Goal: Communication & Community: Connect with others

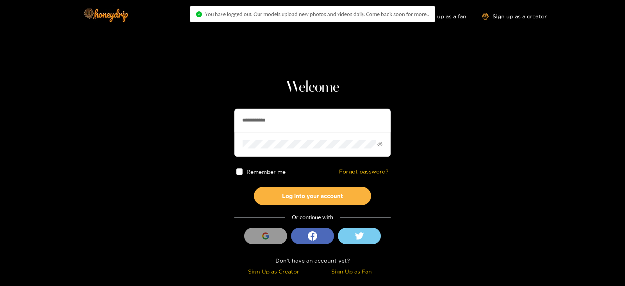
drag, startPoint x: 296, startPoint y: 126, endPoint x: 194, endPoint y: 130, distance: 102.4
click at [194, 130] on section "**********" at bounding box center [312, 139] width 625 height 278
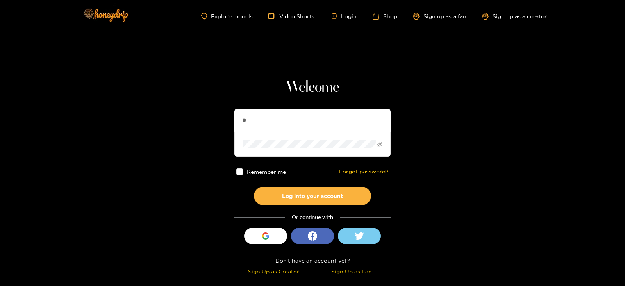
type input "******"
click at [254, 187] on button "Log into your account" at bounding box center [312, 196] width 117 height 18
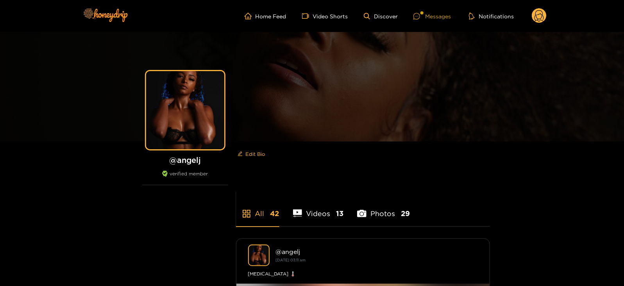
click at [428, 18] on div "Messages" at bounding box center [431, 16] width 37 height 9
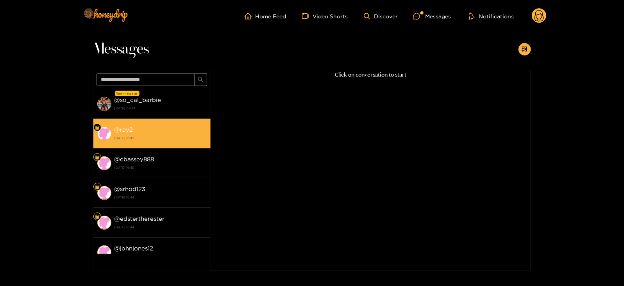
click at [135, 125] on div "@ ray2 [DATE] 16:45" at bounding box center [160, 134] width 92 height 18
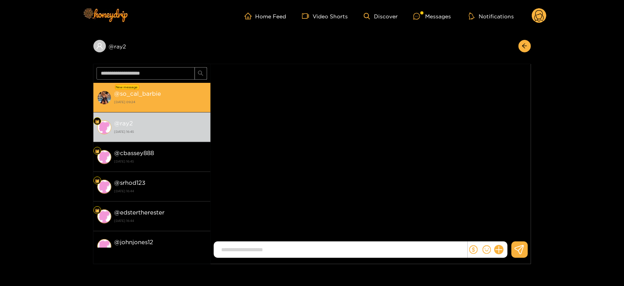
click at [127, 110] on li "New message @ so_cal_barbie [DATE] 09:24" at bounding box center [151, 98] width 117 height 30
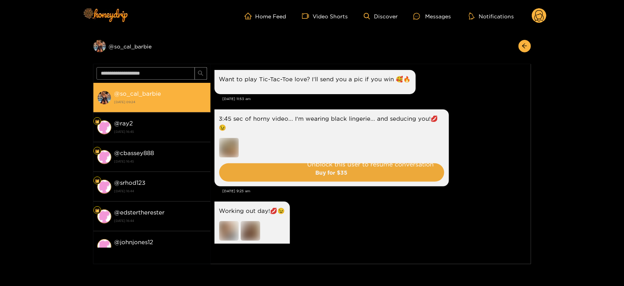
scroll to position [1313, 0]
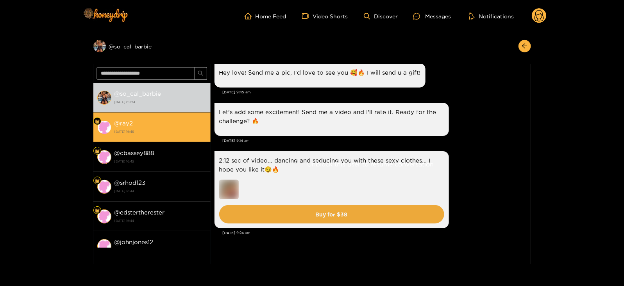
click at [141, 132] on strong "[DATE] 16:45" at bounding box center [160, 131] width 92 height 7
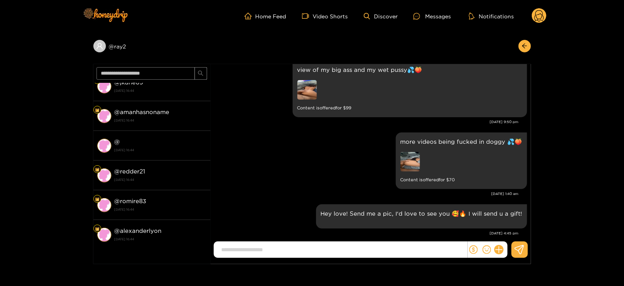
scroll to position [575, 0]
click at [141, 65] on span at bounding box center [151, 73] width 117 height 19
click at [140, 73] on input "text" at bounding box center [145, 73] width 98 height 12
type input "*****"
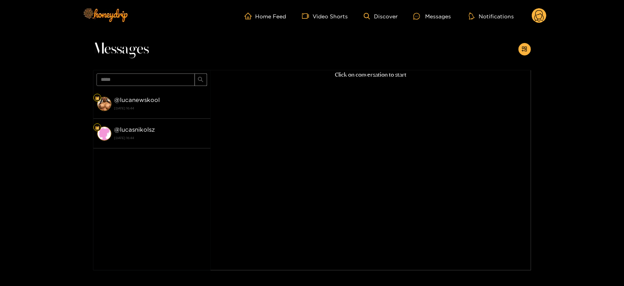
click at [166, 103] on div "@ lucanewskool [DATE] 16:44" at bounding box center [160, 104] width 92 height 18
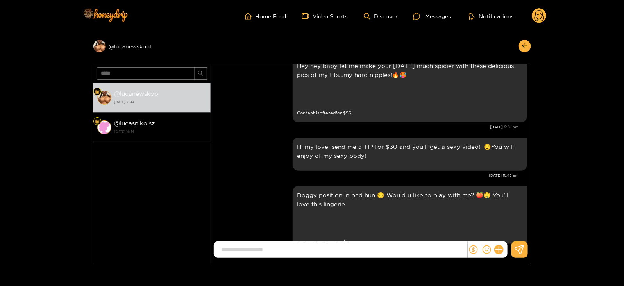
scroll to position [728, 0]
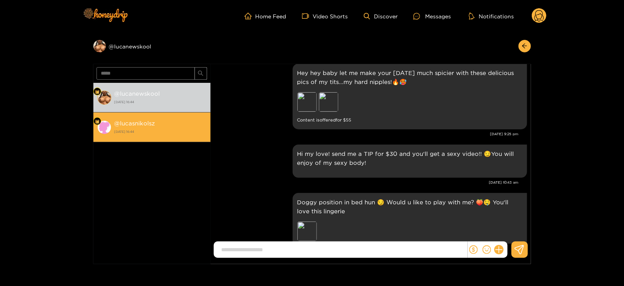
click at [196, 122] on div "@ lucasnikolsz [DATE] 16:44" at bounding box center [160, 127] width 92 height 18
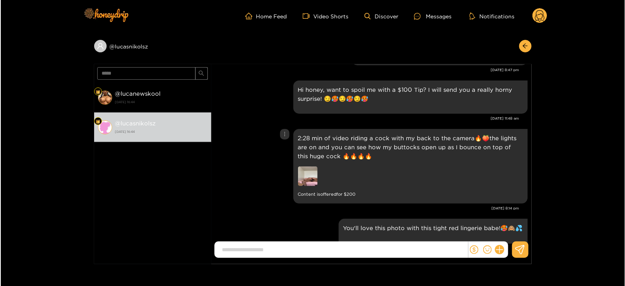
scroll to position [1564, 0]
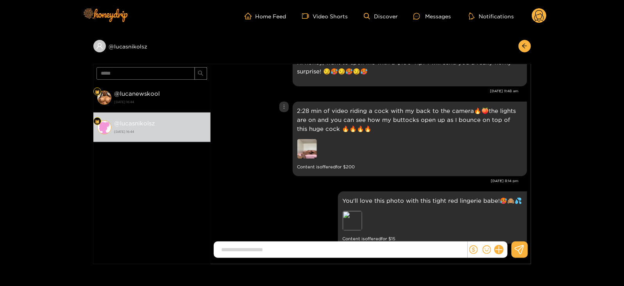
click at [336, 106] on p "2:28 min of video riding a cock with my back to the camera🔥🍑the lights are on a…" at bounding box center [409, 119] width 225 height 27
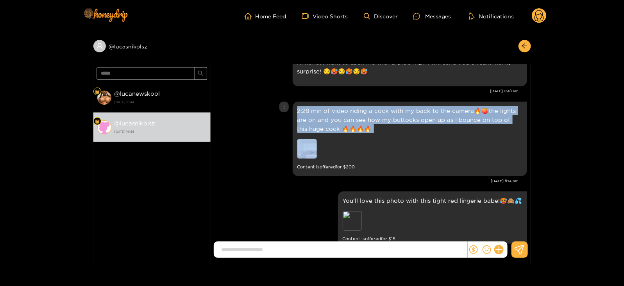
click at [336, 106] on p "2:28 min of video riding a cock with my back to the camera🔥🍑the lights are on a…" at bounding box center [409, 119] width 225 height 27
copy p "2:28 min of video riding a cock with my back to the camera🔥🍑the lights are on a…"
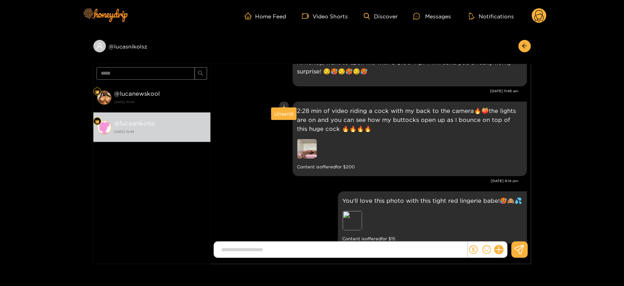
click at [284, 112] on div "Unsend" at bounding box center [283, 114] width 19 height 8
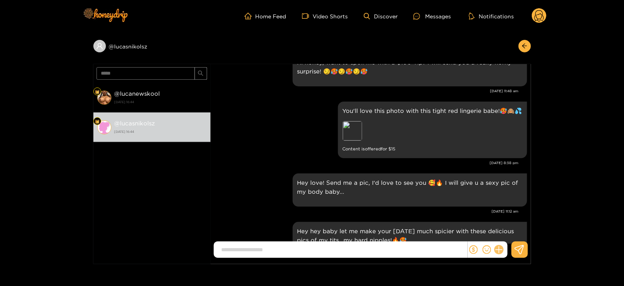
click at [500, 248] on icon at bounding box center [498, 249] width 9 height 9
click at [517, 225] on button at bounding box center [512, 231] width 27 height 18
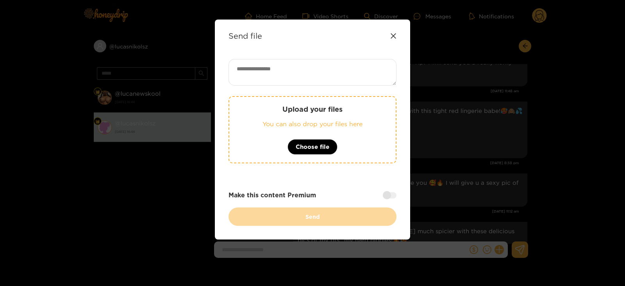
click at [278, 70] on textarea at bounding box center [312, 72] width 168 height 27
paste textarea "**********"
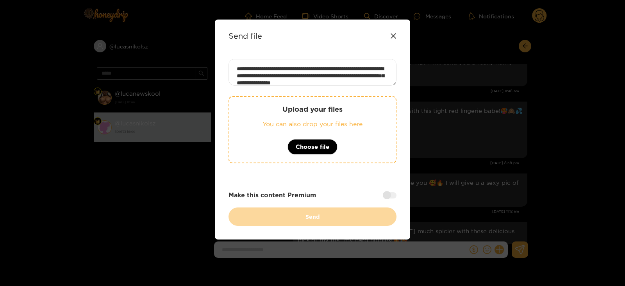
scroll to position [22, 0]
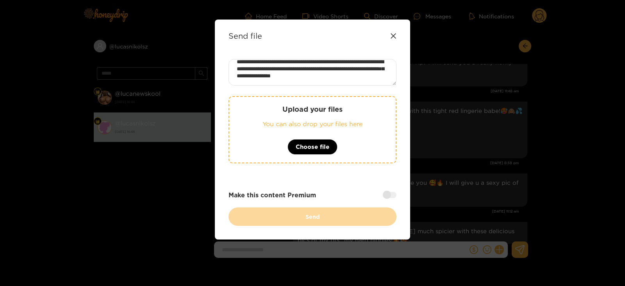
type textarea "**********"
click at [394, 196] on div at bounding box center [390, 195] width 14 height 6
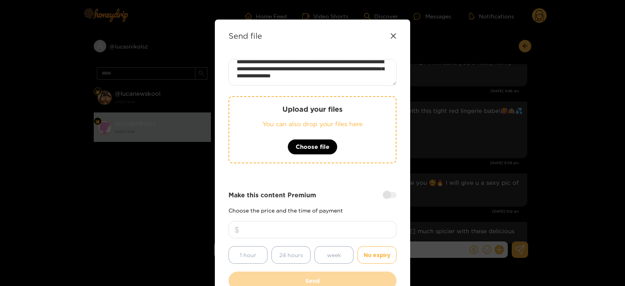
click at [335, 225] on input "number" at bounding box center [312, 229] width 168 height 17
type input "***"
click at [320, 143] on span "Choose file" at bounding box center [313, 146] width 34 height 9
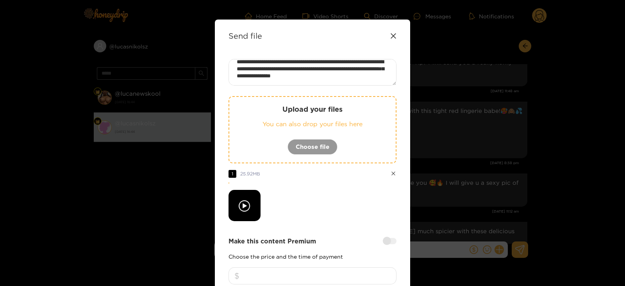
scroll to position [94, 0]
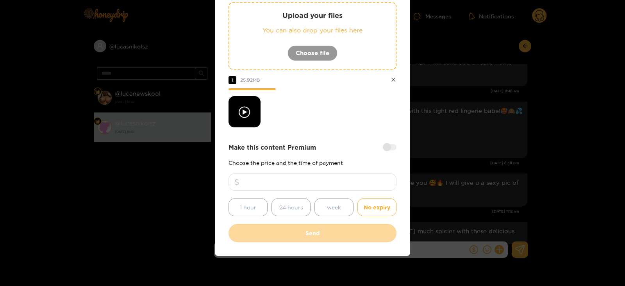
click at [344, 112] on div at bounding box center [312, 111] width 168 height 31
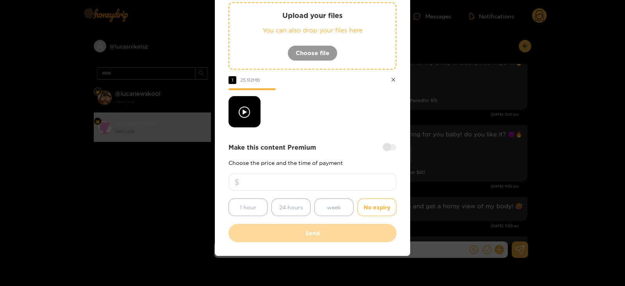
scroll to position [0, 0]
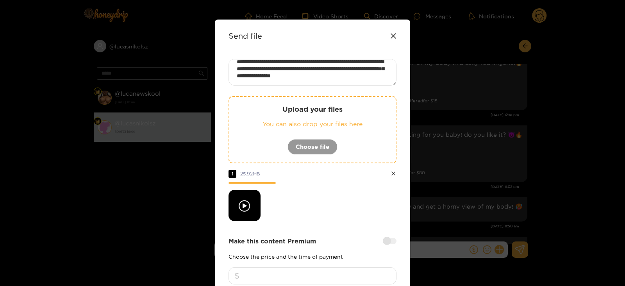
click at [324, 62] on textarea "**********" at bounding box center [312, 72] width 168 height 27
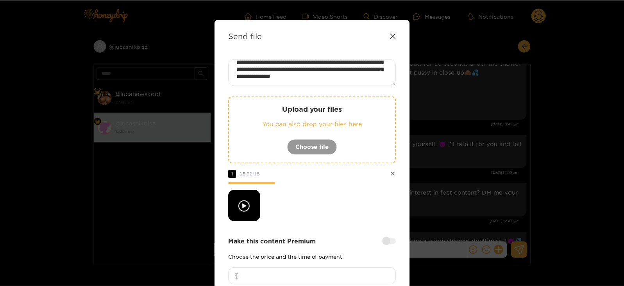
scroll to position [1263, 0]
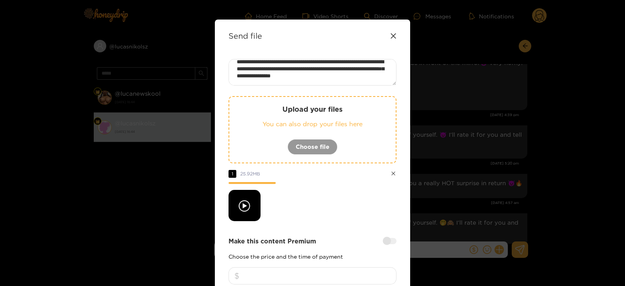
click at [324, 62] on textarea "**********" at bounding box center [312, 72] width 168 height 27
click at [392, 35] on icon at bounding box center [393, 36] width 6 height 6
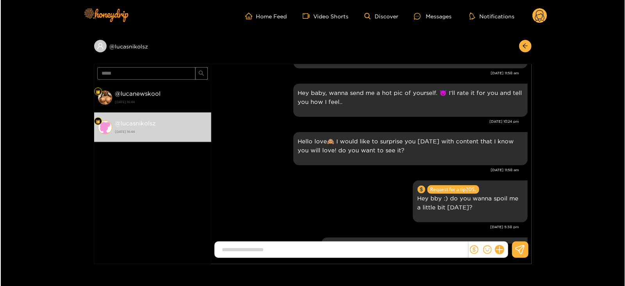
scroll to position [1327, 0]
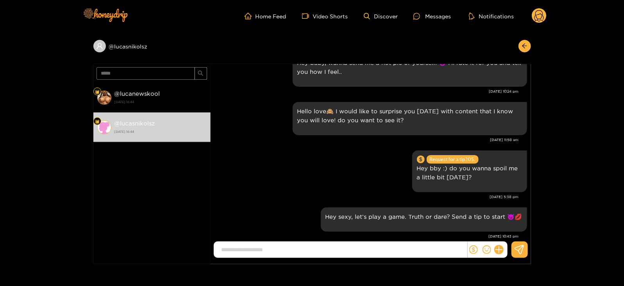
click at [534, 11] on circle at bounding box center [539, 15] width 15 height 15
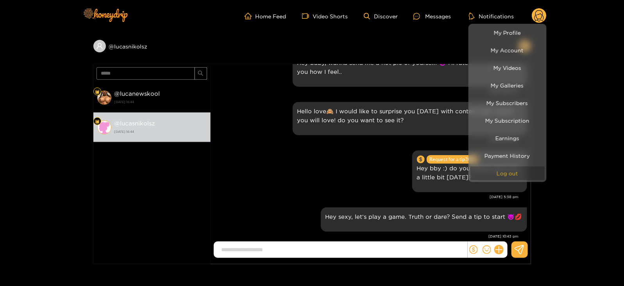
click at [491, 177] on button "Log out" at bounding box center [507, 173] width 74 height 14
